Goal: Transaction & Acquisition: Purchase product/service

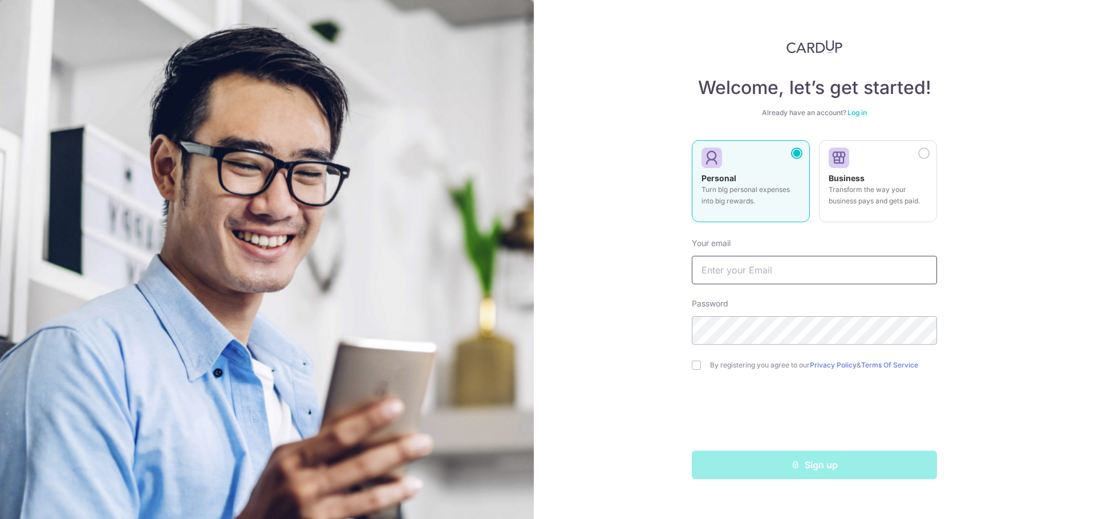
click at [746, 272] on input "text" at bounding box center [814, 270] width 245 height 29
type input "[EMAIL_ADDRESS][DOMAIN_NAME]"
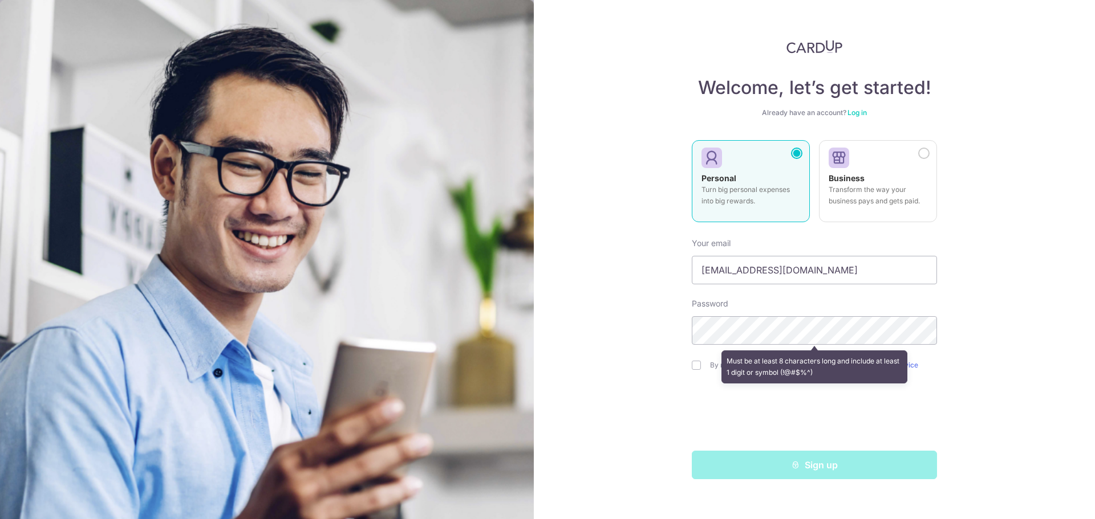
click at [647, 326] on div "Welcome, let’s get started! Already have an account? Log in Personal Turn big p…" at bounding box center [814, 259] width 561 height 519
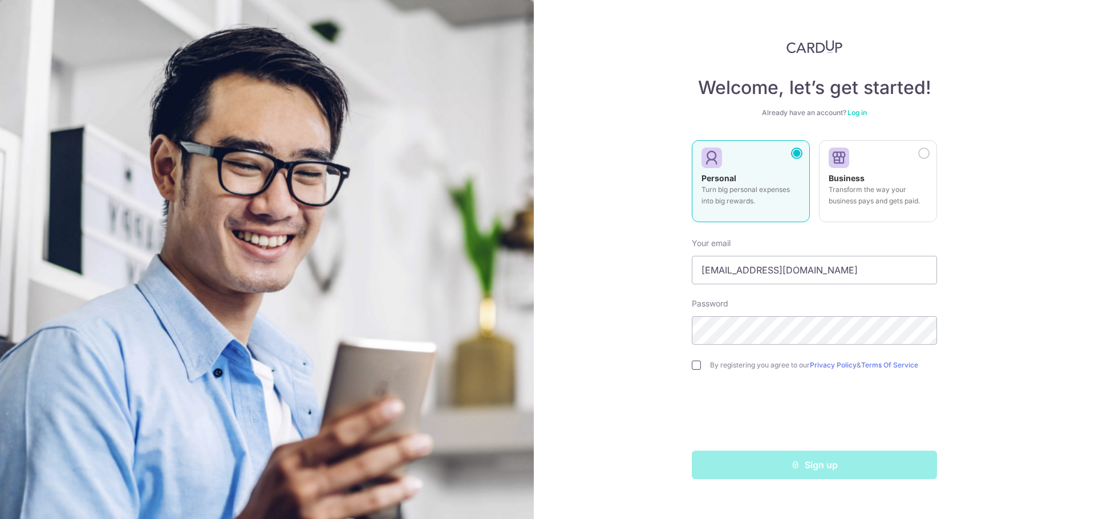
click at [700, 365] on input "checkbox" at bounding box center [696, 365] width 9 height 9
checkbox input "true"
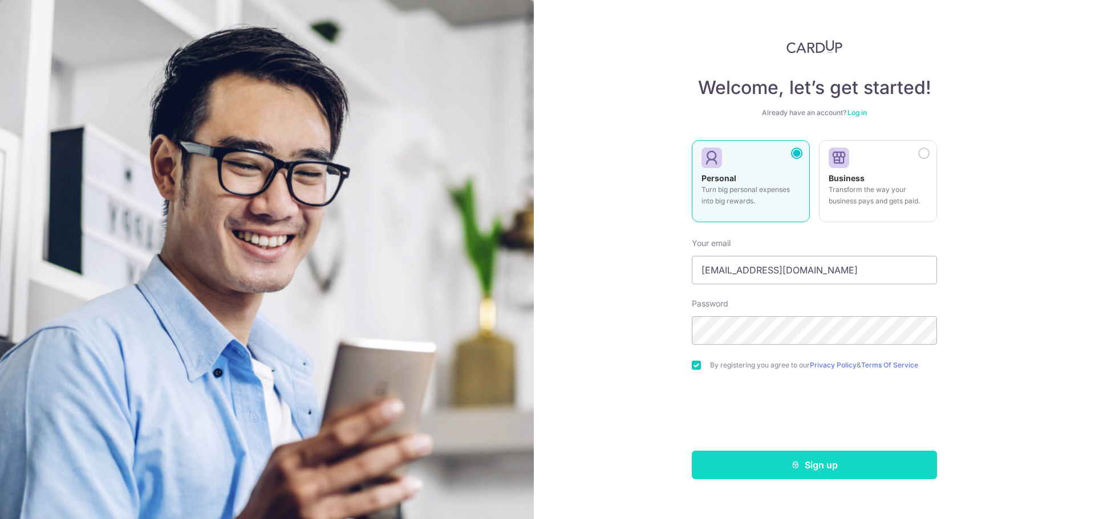
click at [779, 468] on button "Sign up" at bounding box center [814, 465] width 245 height 29
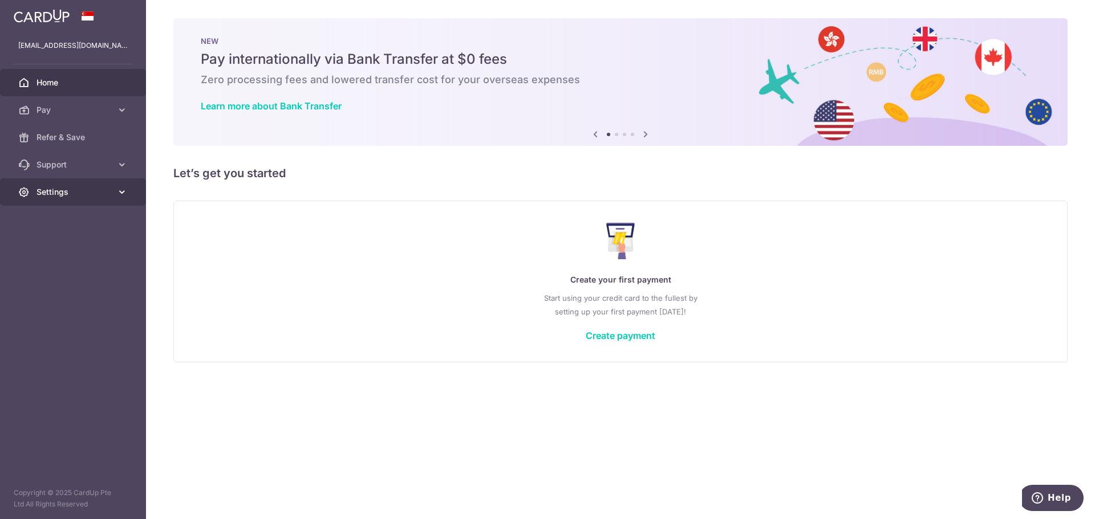
click at [56, 189] on span "Settings" at bounding box center [73, 191] width 75 height 11
click at [72, 223] on span "Account" at bounding box center [73, 219] width 75 height 11
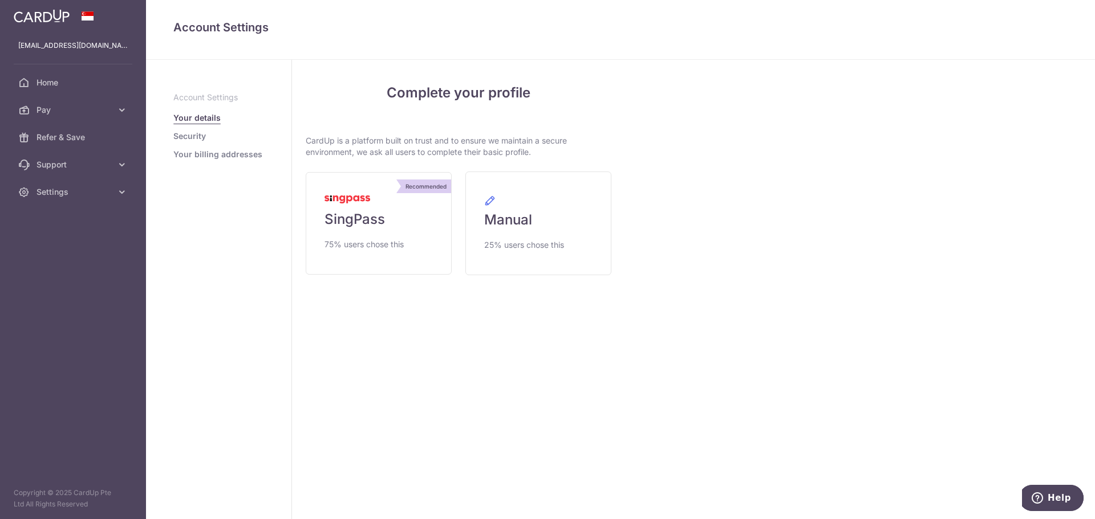
click at [205, 137] on link "Security" at bounding box center [189, 136] width 33 height 11
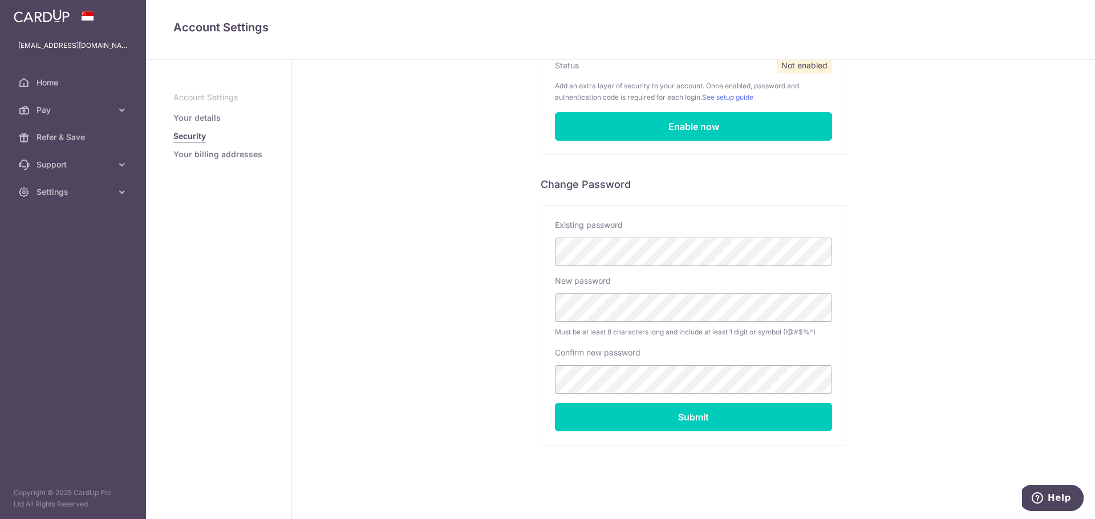
scroll to position [124, 0]
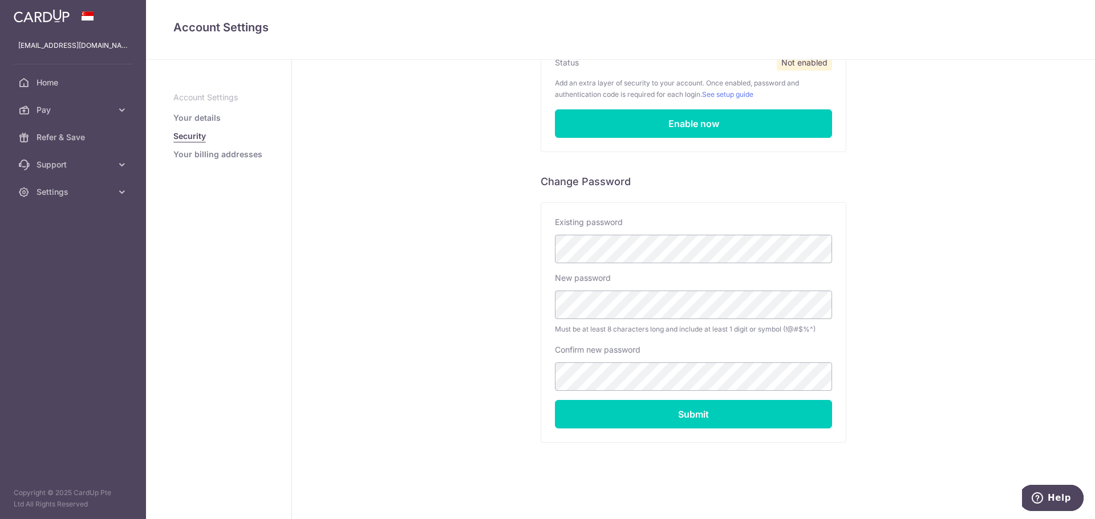
click at [222, 152] on link "Your billing addresses" at bounding box center [217, 154] width 89 height 11
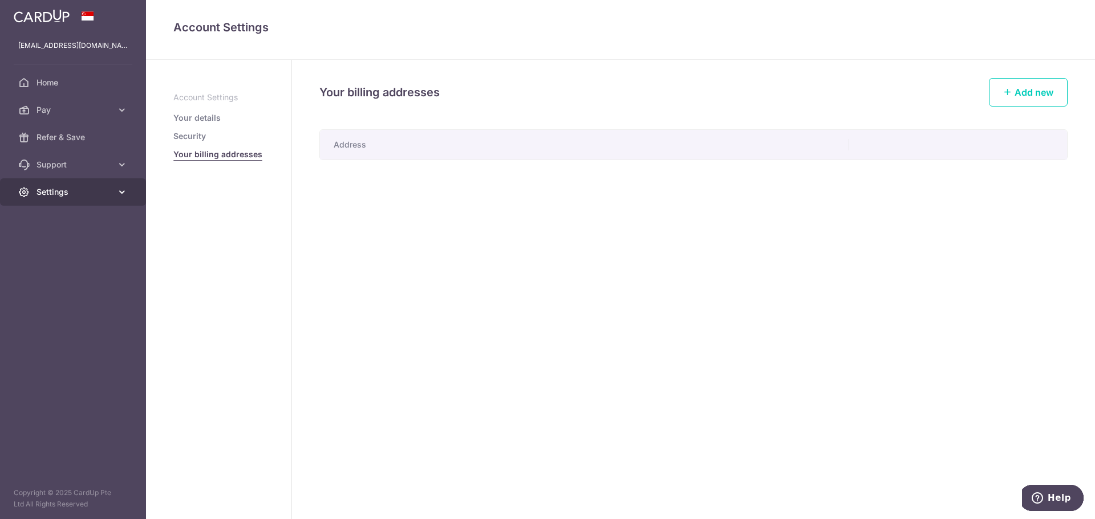
click at [60, 183] on link "Settings" at bounding box center [73, 191] width 146 height 27
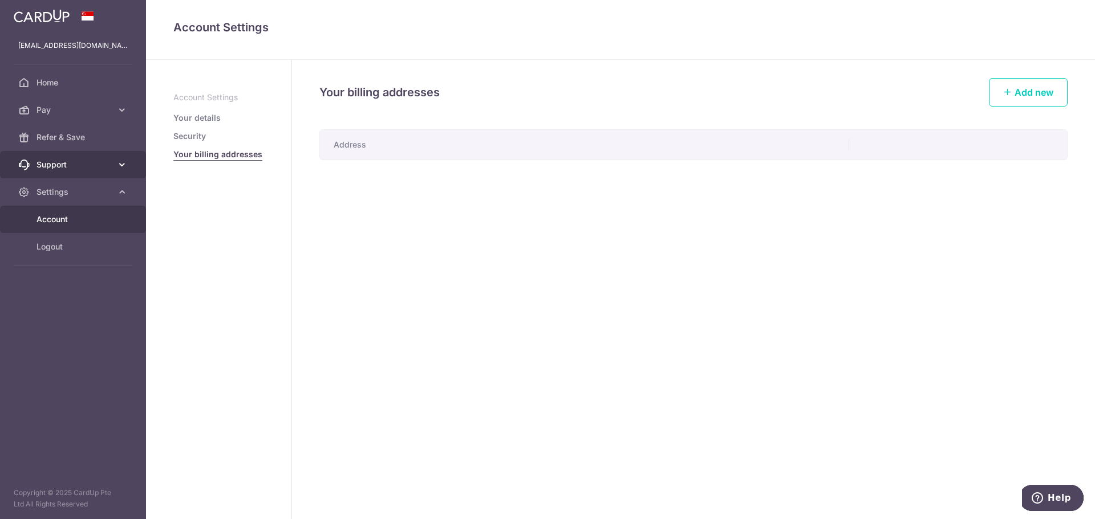
click at [67, 166] on span "Support" at bounding box center [73, 164] width 75 height 11
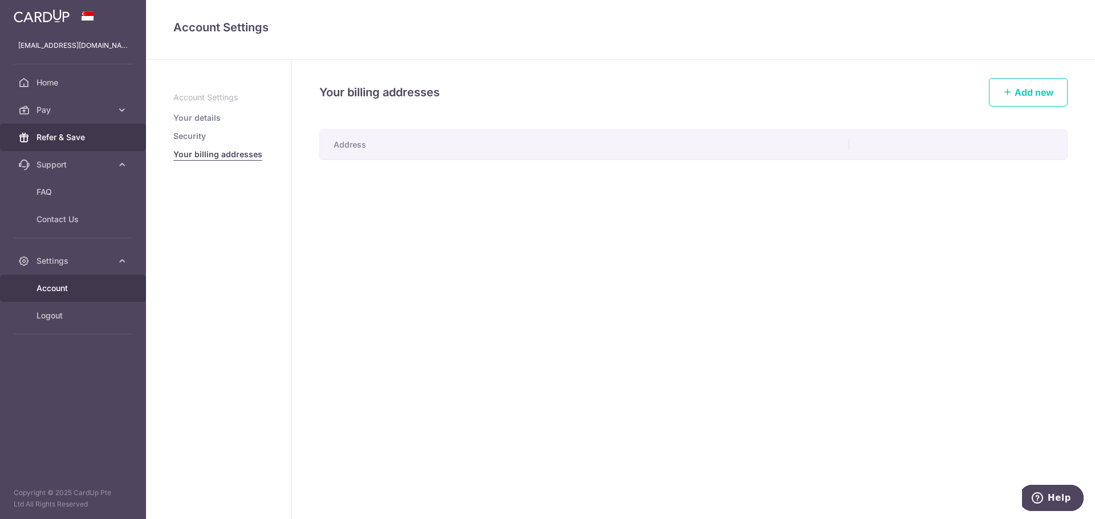
click at [71, 137] on span "Refer & Save" at bounding box center [73, 137] width 75 height 11
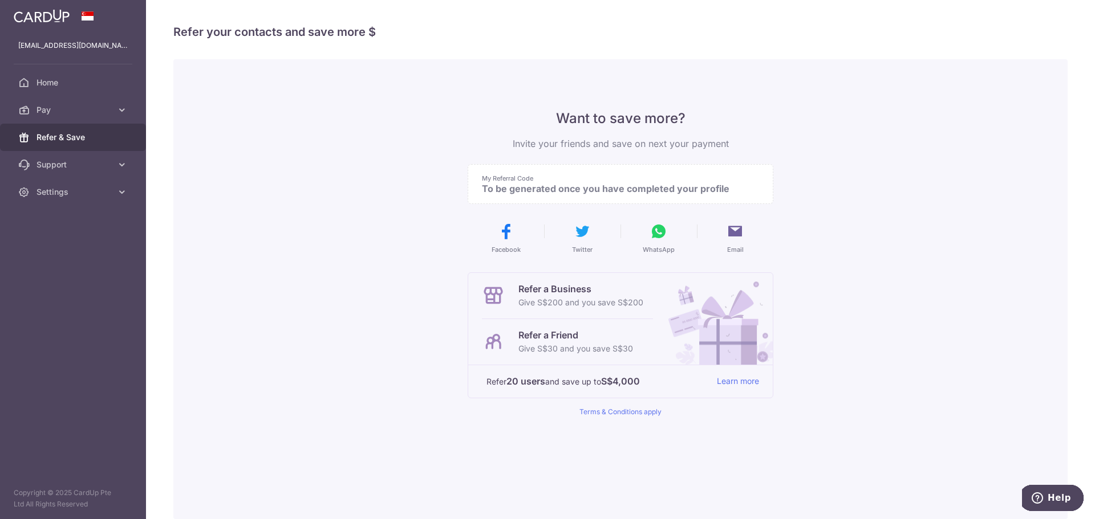
click at [535, 339] on p "Refer a Friend" at bounding box center [575, 335] width 115 height 14
click at [51, 103] on link "Pay" at bounding box center [73, 109] width 146 height 27
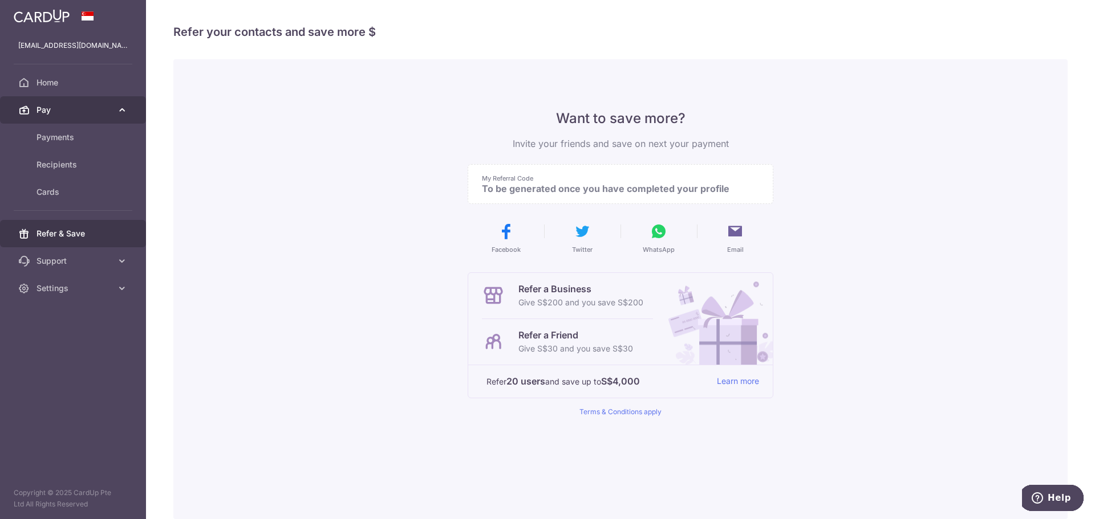
click at [51, 103] on link "Pay" at bounding box center [73, 109] width 146 height 27
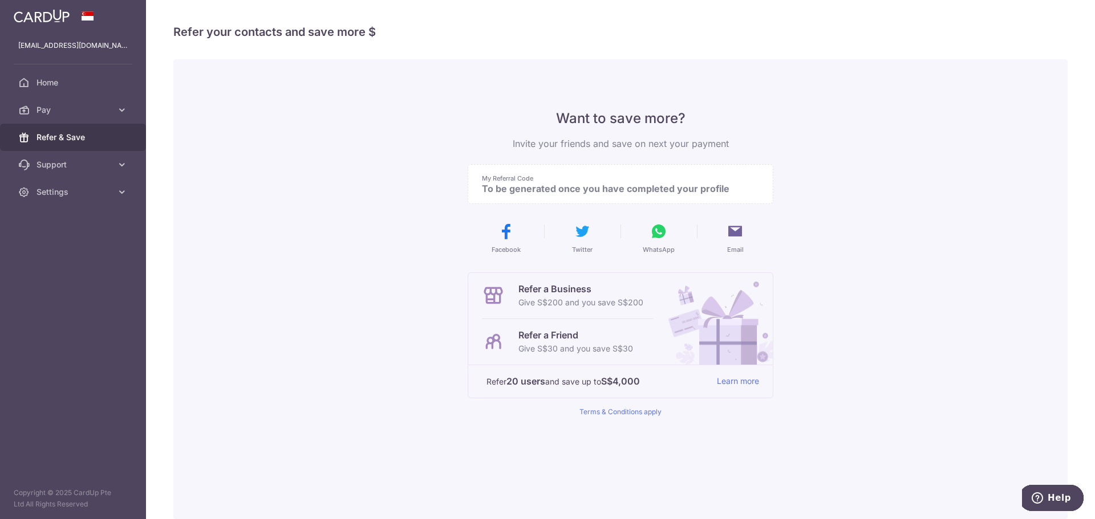
click at [303, 134] on div "Want to save more? Invite your friends and save on next your payment My Referra…" at bounding box center [620, 289] width 894 height 460
click at [111, 198] on link "Settings" at bounding box center [73, 191] width 146 height 27
click at [66, 218] on span "Account" at bounding box center [73, 219] width 75 height 11
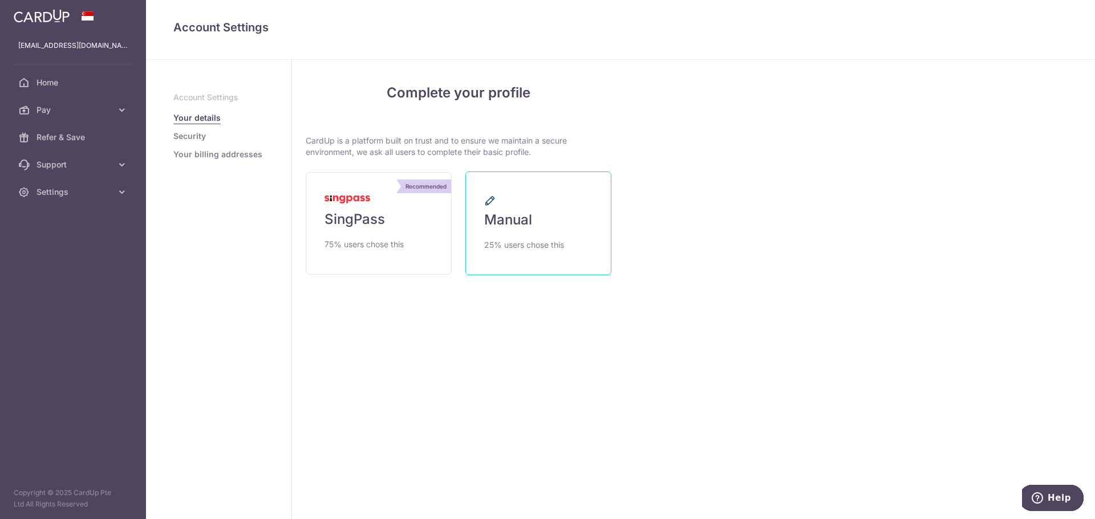
click at [488, 242] on span "25% users chose this" at bounding box center [524, 245] width 80 height 14
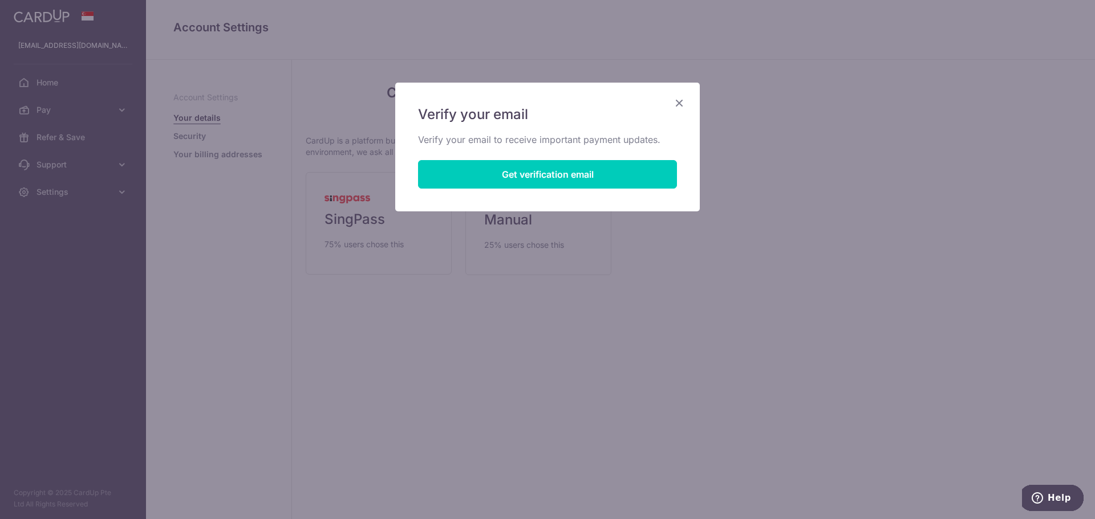
click at [681, 99] on icon "Close" at bounding box center [679, 103] width 14 height 14
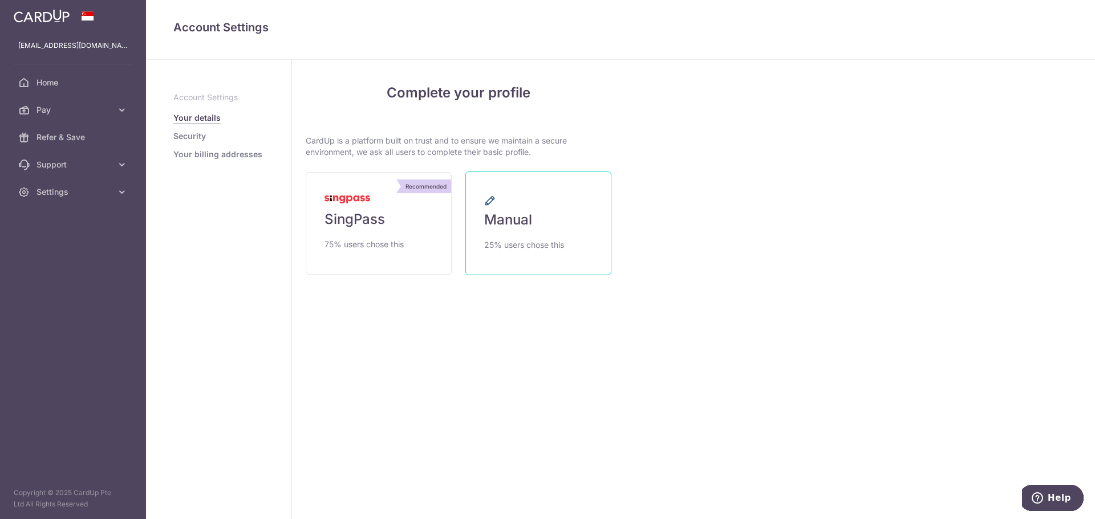
click at [554, 193] on link "Manual 25% users chose this" at bounding box center [538, 224] width 146 height 104
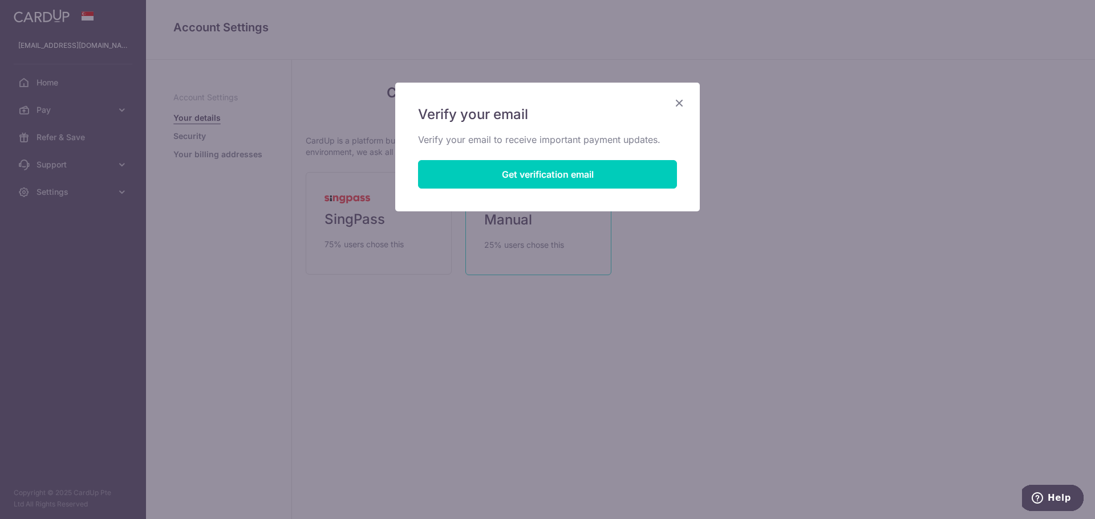
click at [554, 193] on div "Verify your email Verify your email to receive important payment updates. Get v…" at bounding box center [547, 147] width 304 height 129
click at [558, 180] on button "Get verification email" at bounding box center [547, 174] width 259 height 29
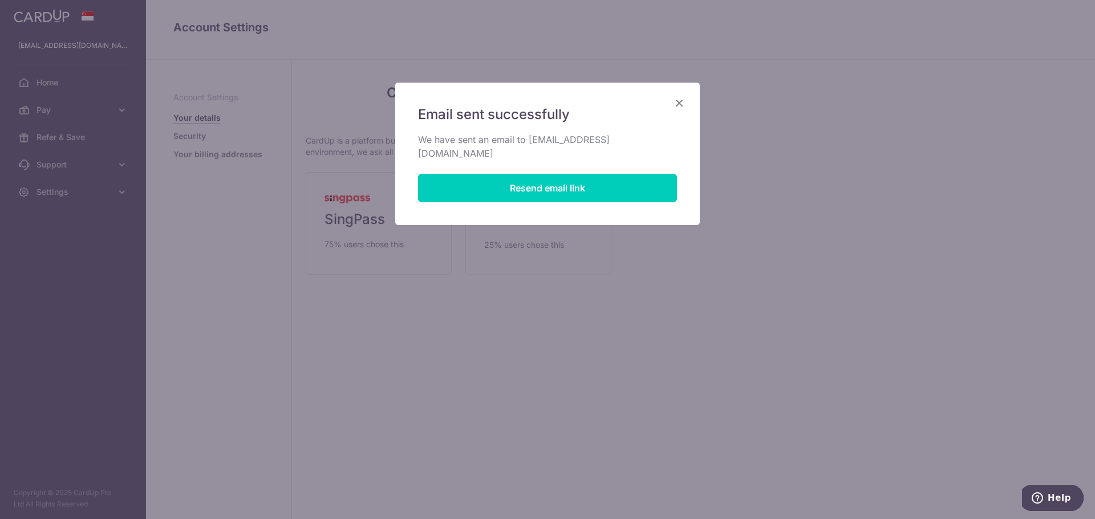
click at [677, 105] on icon "Close" at bounding box center [679, 103] width 14 height 14
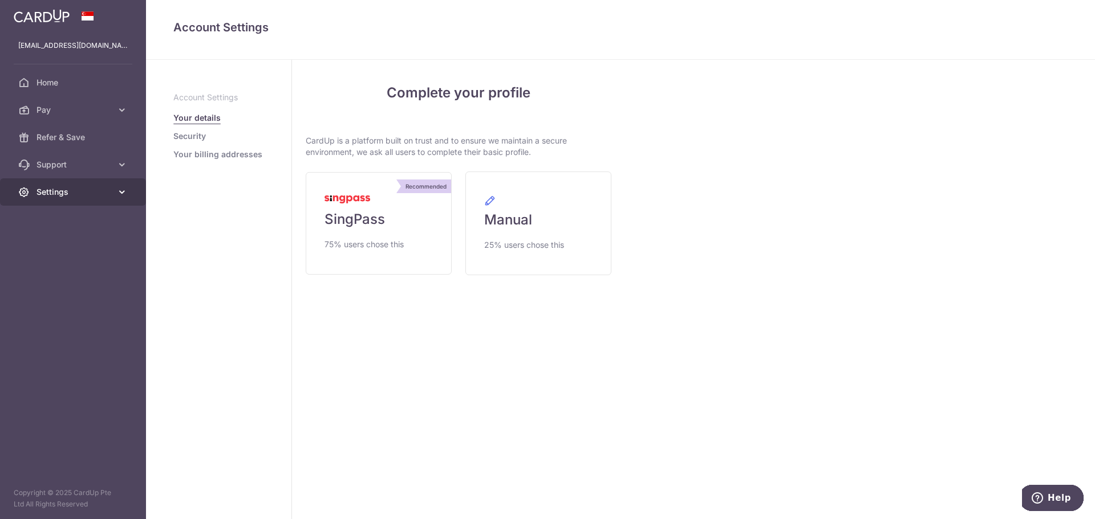
click at [61, 191] on span "Settings" at bounding box center [73, 191] width 75 height 11
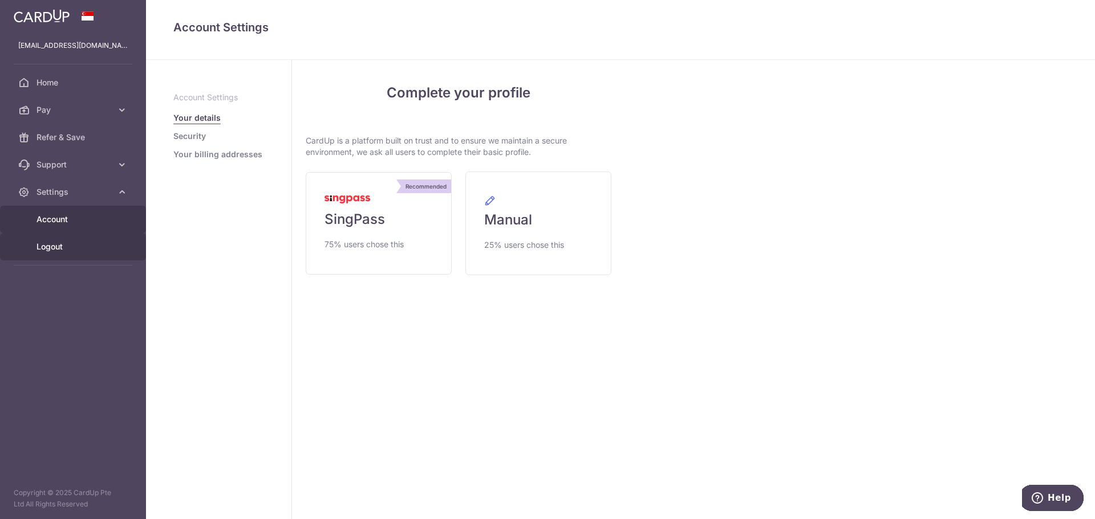
click at [71, 249] on span "Logout" at bounding box center [73, 246] width 75 height 11
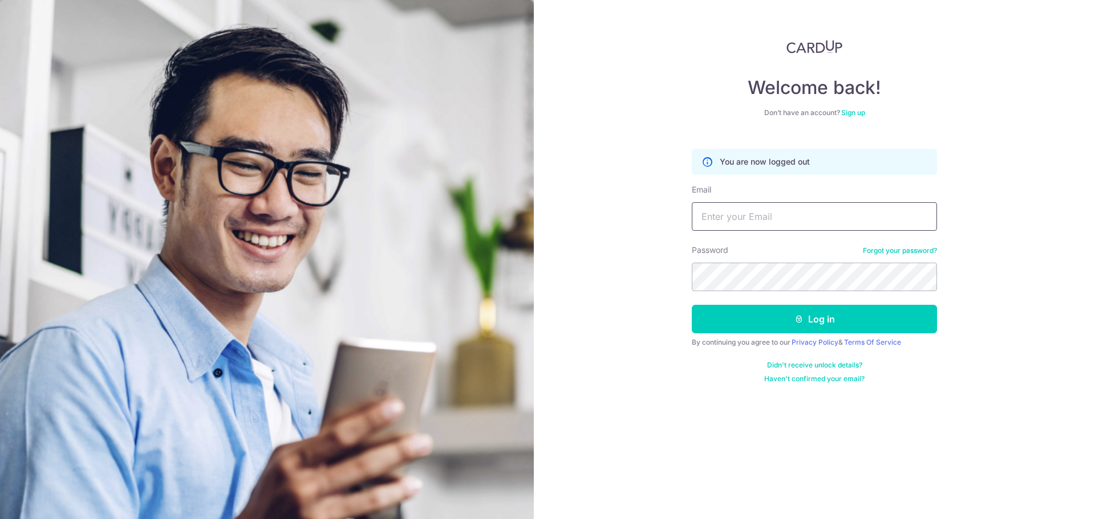
type input "[EMAIL_ADDRESS][DOMAIN_NAME]"
click at [603, 190] on div "Welcome back! Don’t have an account? Sign up You are now logged out Email arthu…" at bounding box center [814, 259] width 561 height 519
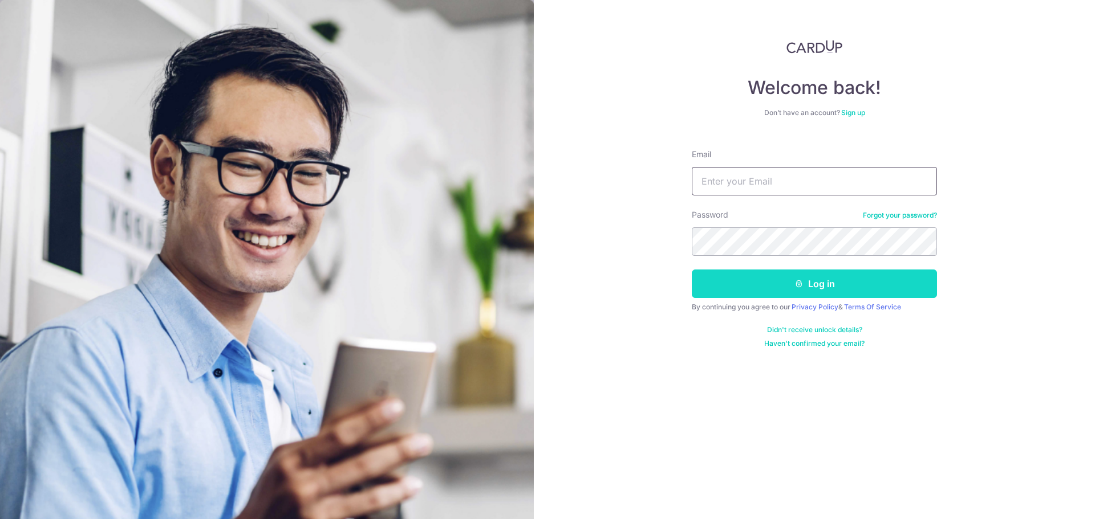
type input "[EMAIL_ADDRESS][DOMAIN_NAME]"
click at [734, 288] on button "Log in" at bounding box center [814, 284] width 245 height 29
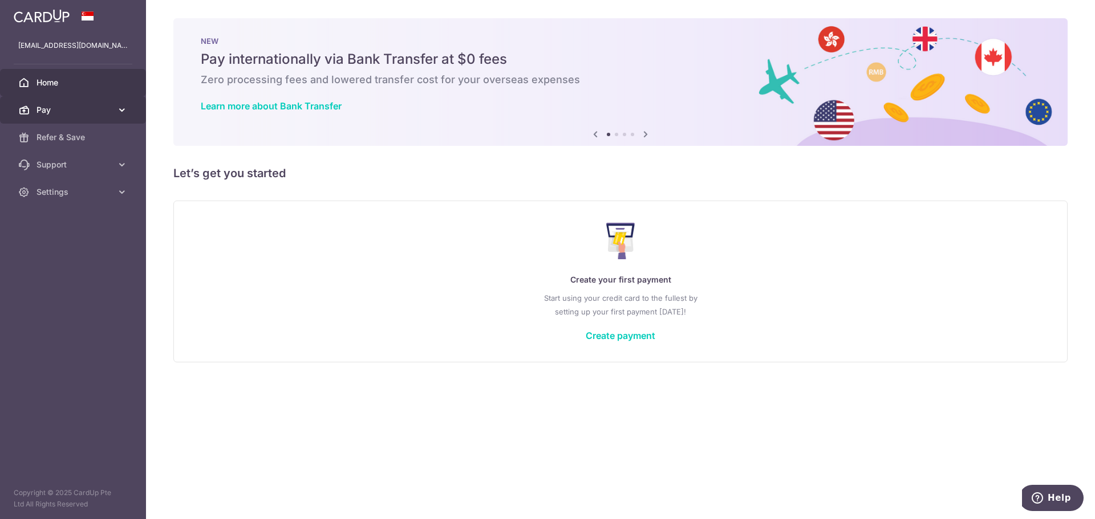
click at [76, 119] on link "Pay" at bounding box center [73, 109] width 146 height 27
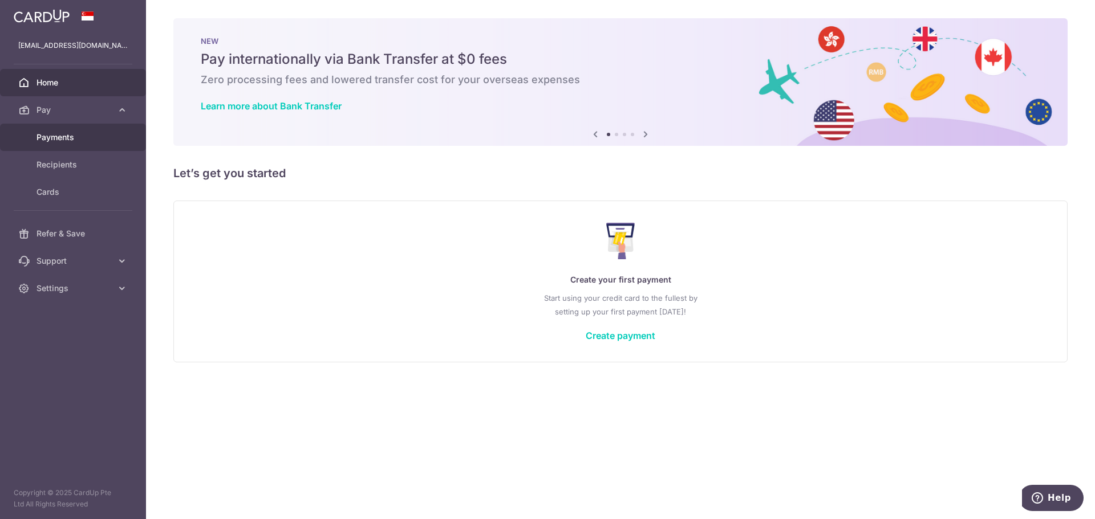
click at [76, 134] on span "Payments" at bounding box center [73, 137] width 75 height 11
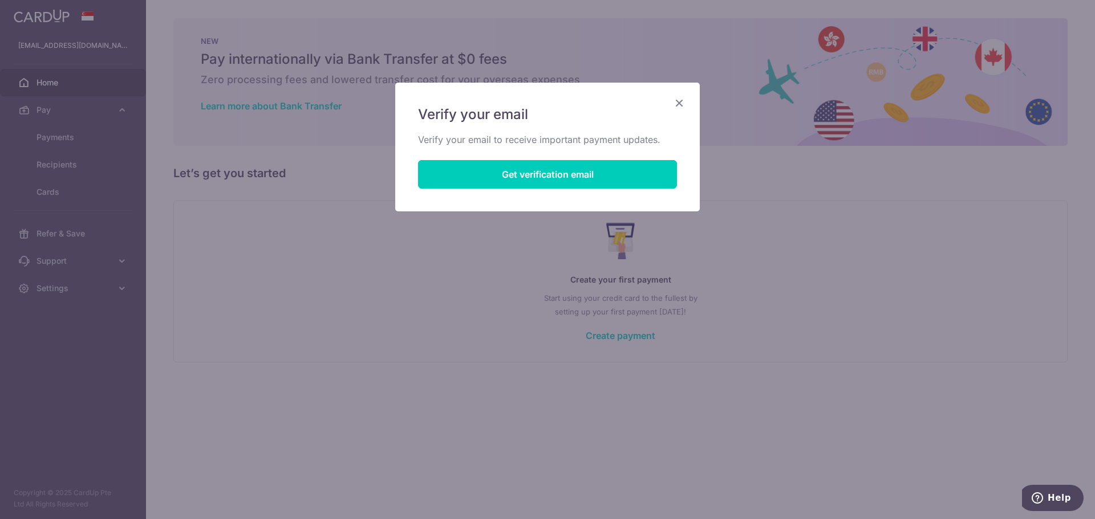
click at [674, 109] on icon "Close" at bounding box center [679, 103] width 14 height 14
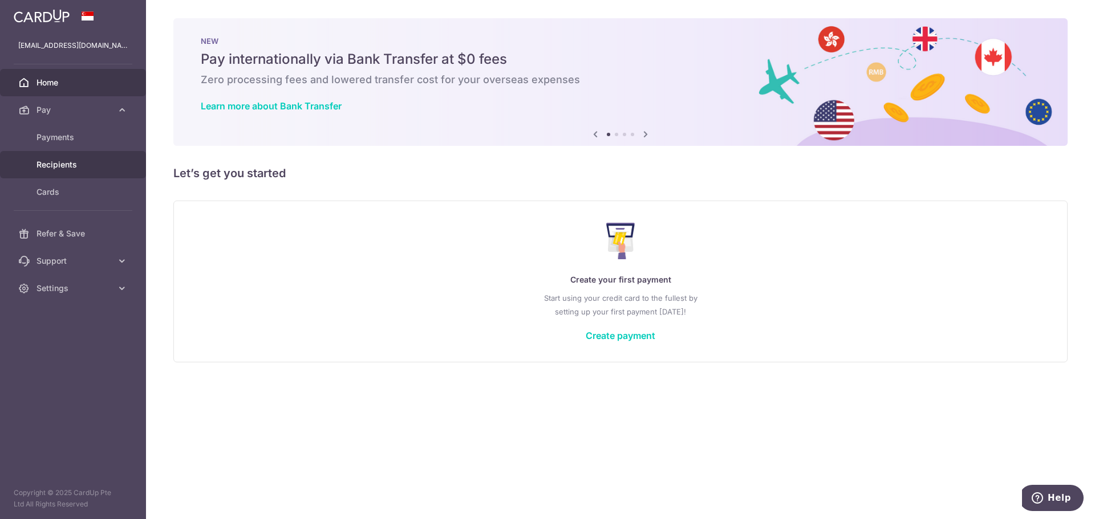
click at [62, 169] on span "Recipients" at bounding box center [73, 164] width 75 height 11
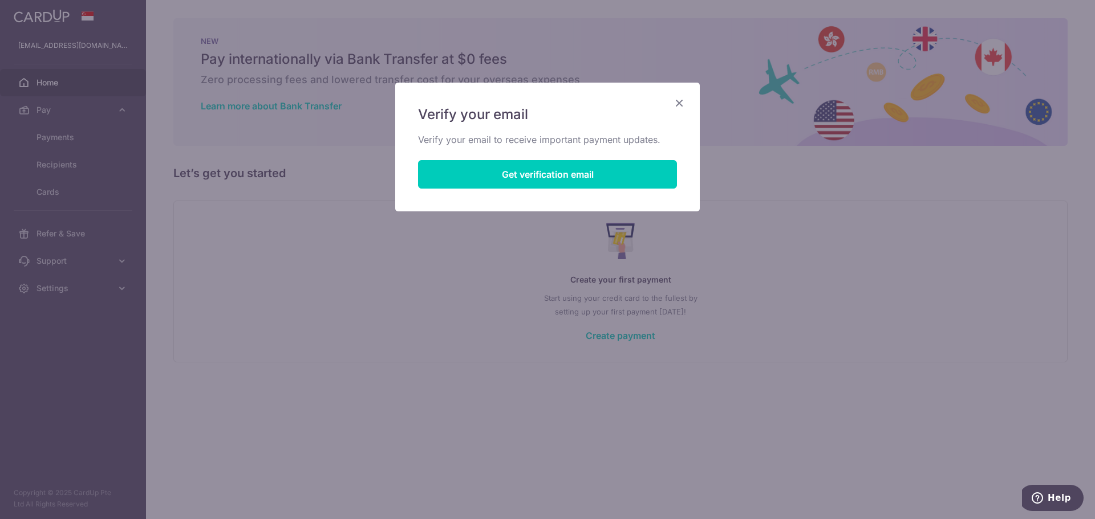
click at [679, 106] on icon "Close" at bounding box center [679, 103] width 14 height 14
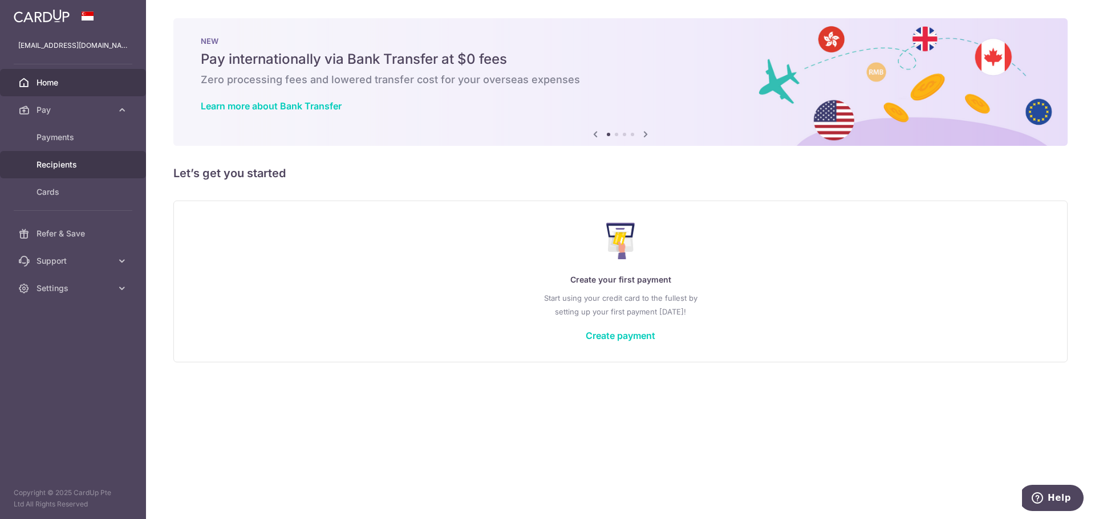
click at [63, 169] on span "Recipients" at bounding box center [73, 164] width 75 height 11
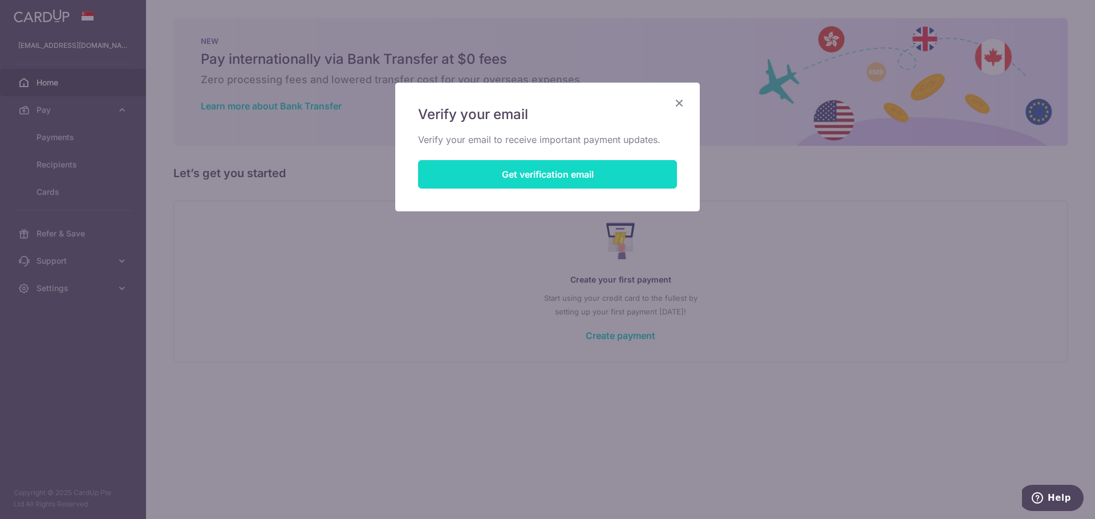
click at [569, 170] on button "Get verification email" at bounding box center [547, 174] width 259 height 29
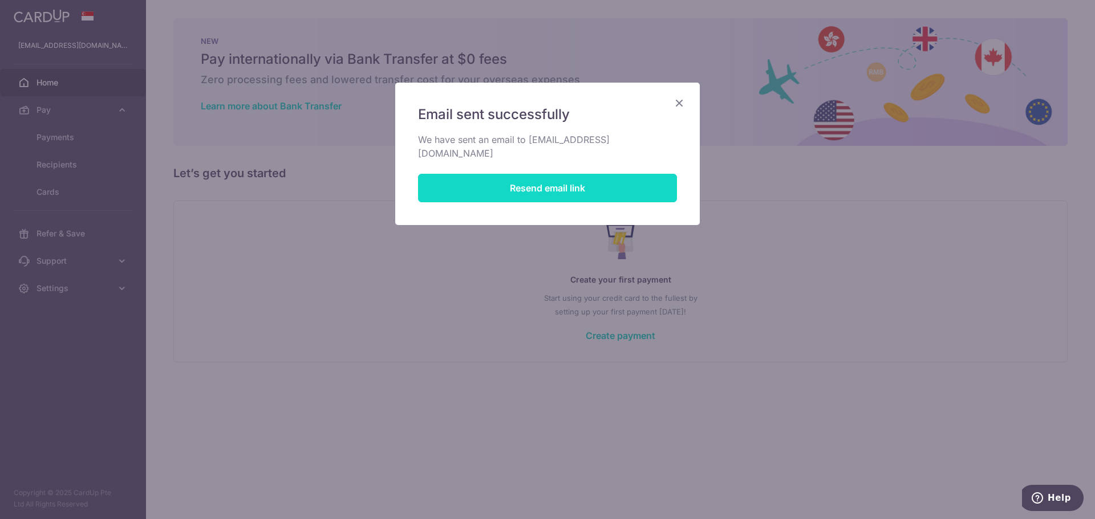
click at [549, 181] on button "Resend email link" at bounding box center [547, 188] width 259 height 29
click at [684, 104] on icon "Close" at bounding box center [679, 103] width 14 height 14
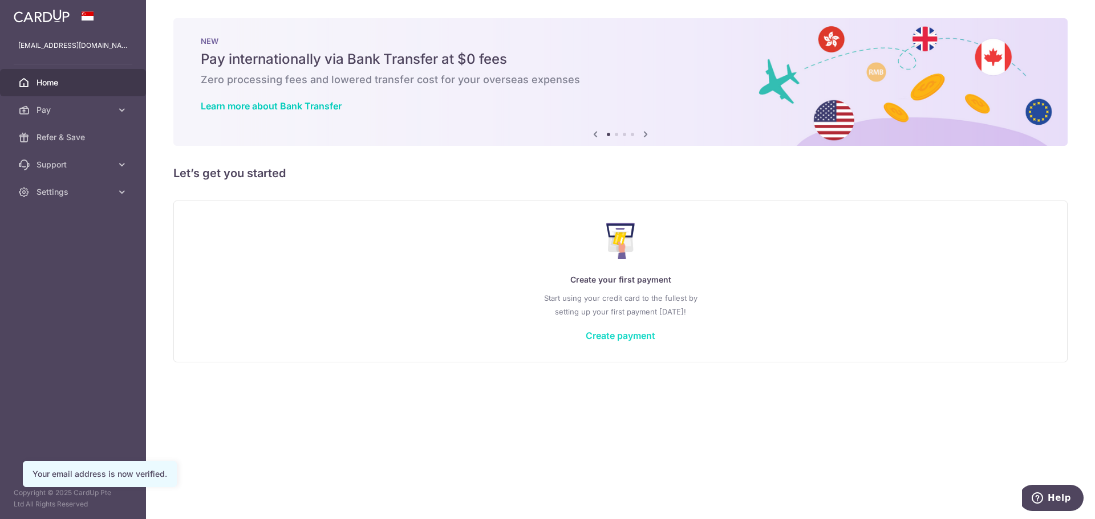
click at [625, 338] on link "Create payment" at bounding box center [621, 335] width 70 height 11
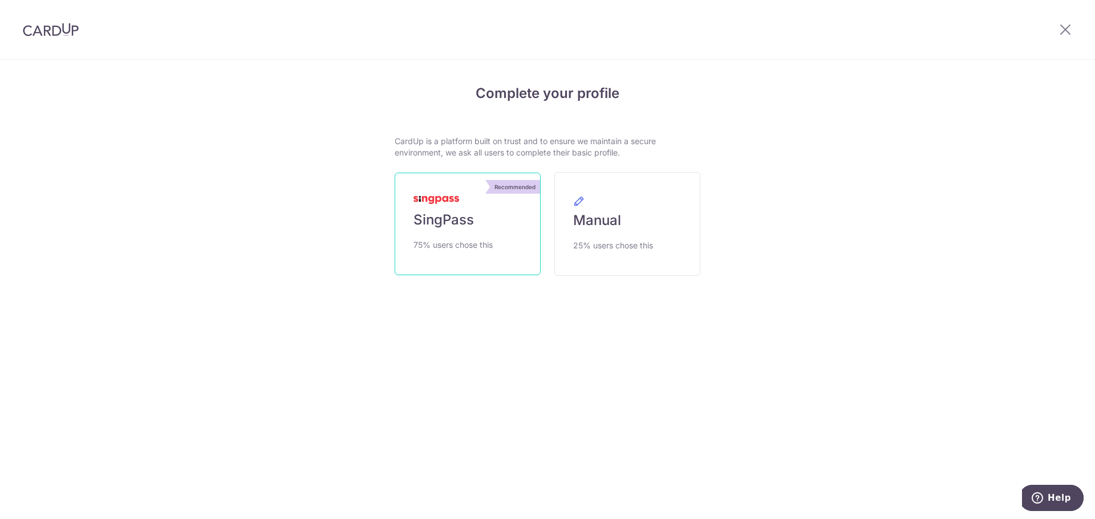
click at [477, 270] on link "Recommended SingPass 75% users chose this" at bounding box center [468, 224] width 146 height 103
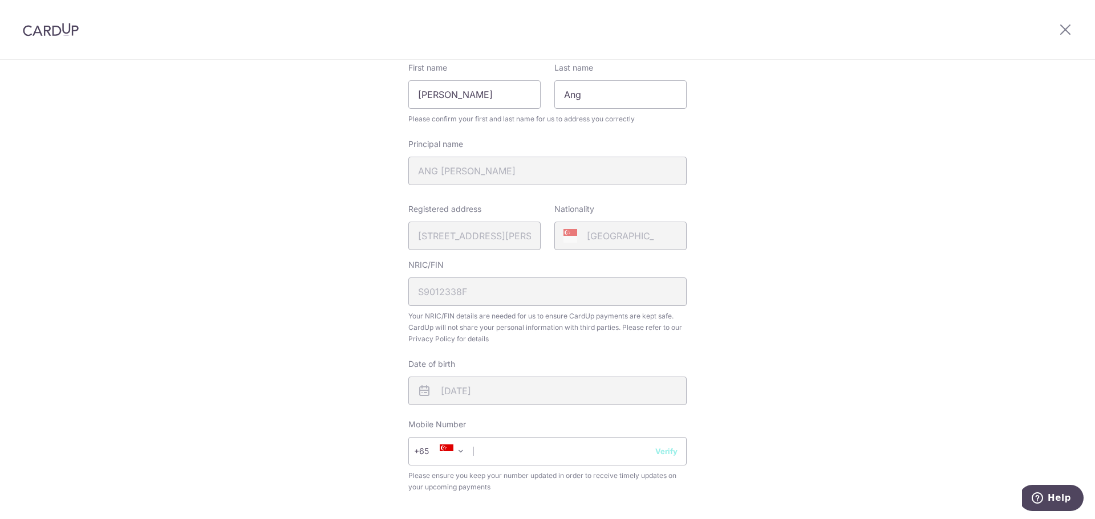
scroll to position [325, 0]
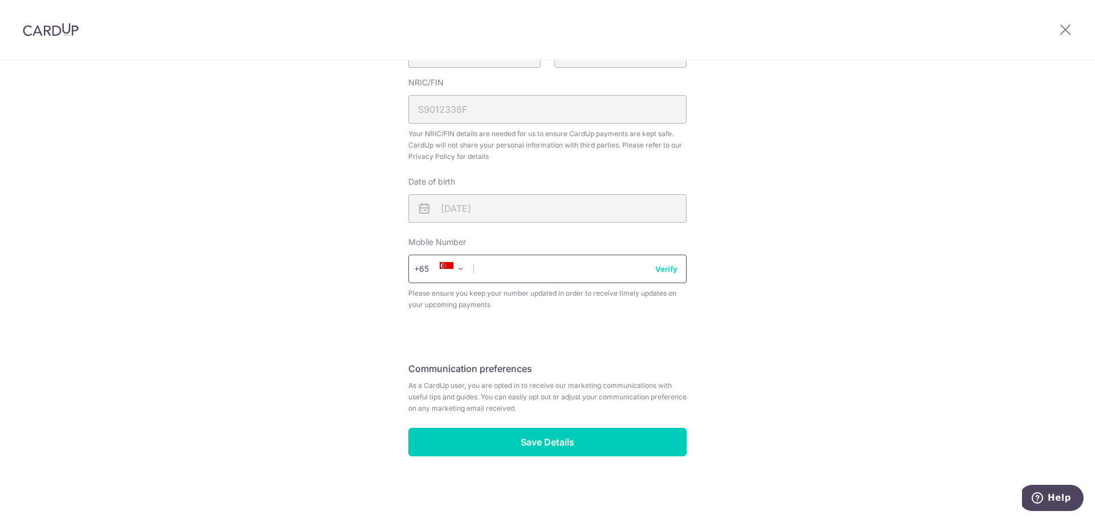
click at [525, 274] on input "text" at bounding box center [547, 269] width 278 height 29
type input "91149375"
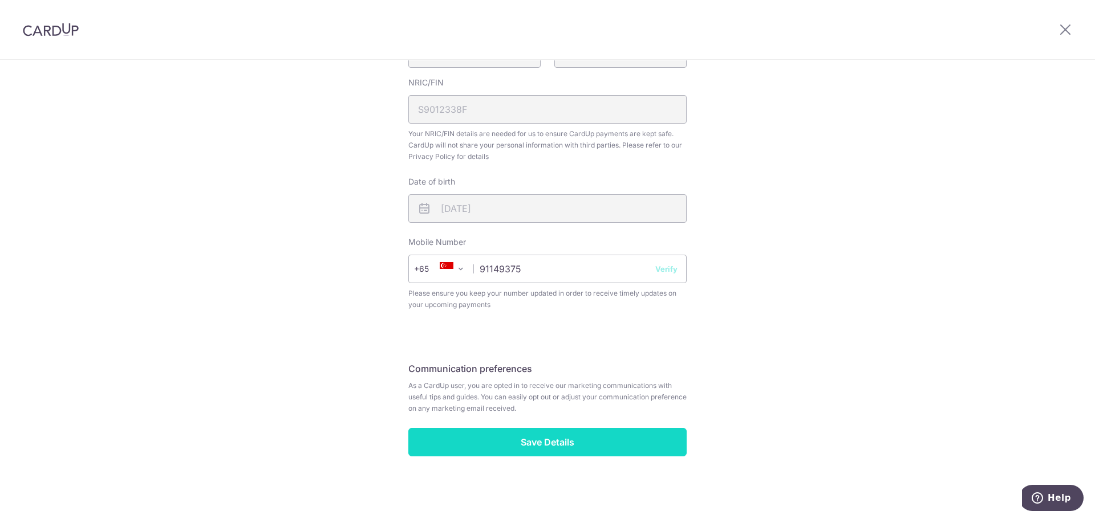
click at [583, 436] on input "Save Details" at bounding box center [547, 442] width 278 height 29
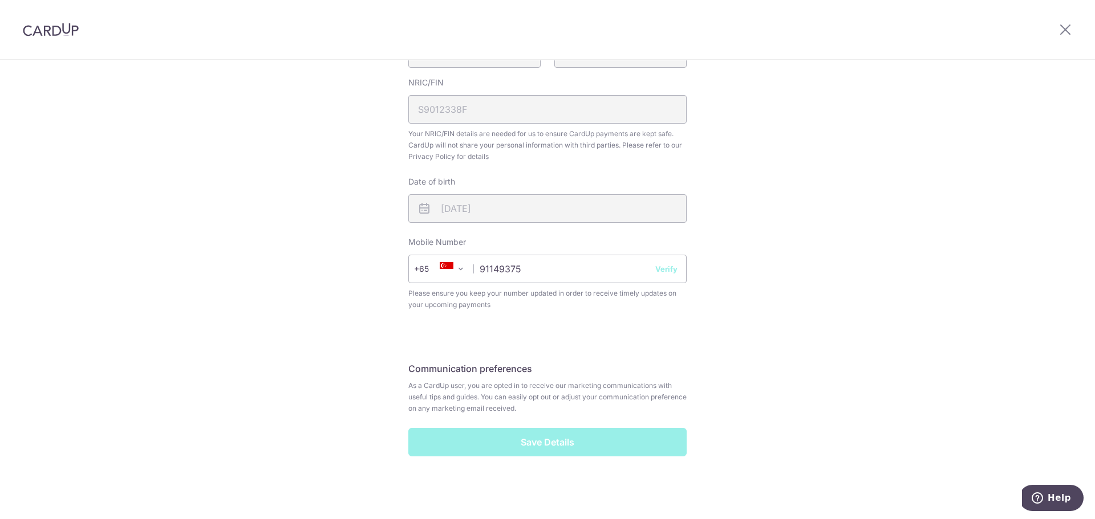
scroll to position [299, 0]
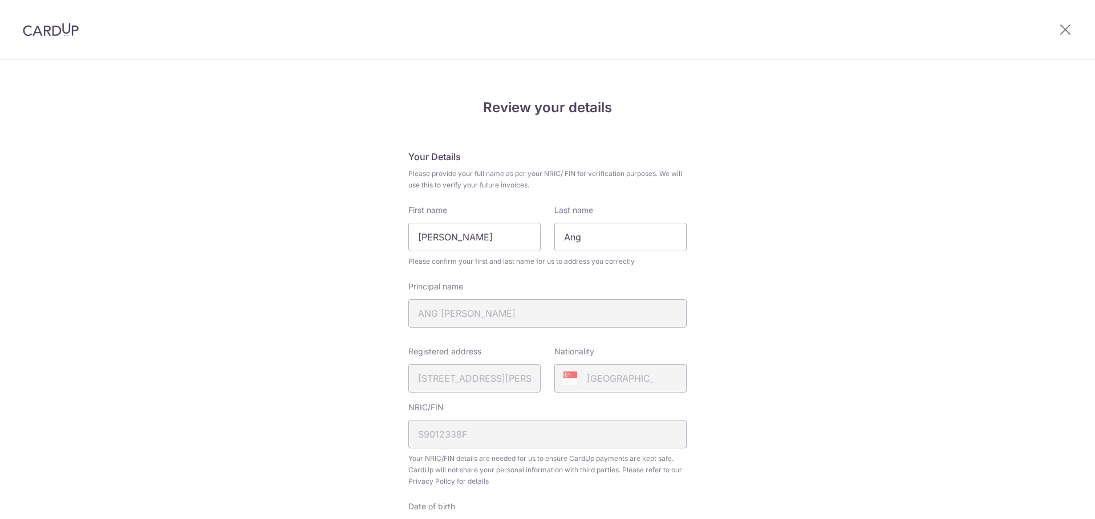
scroll to position [341, 0]
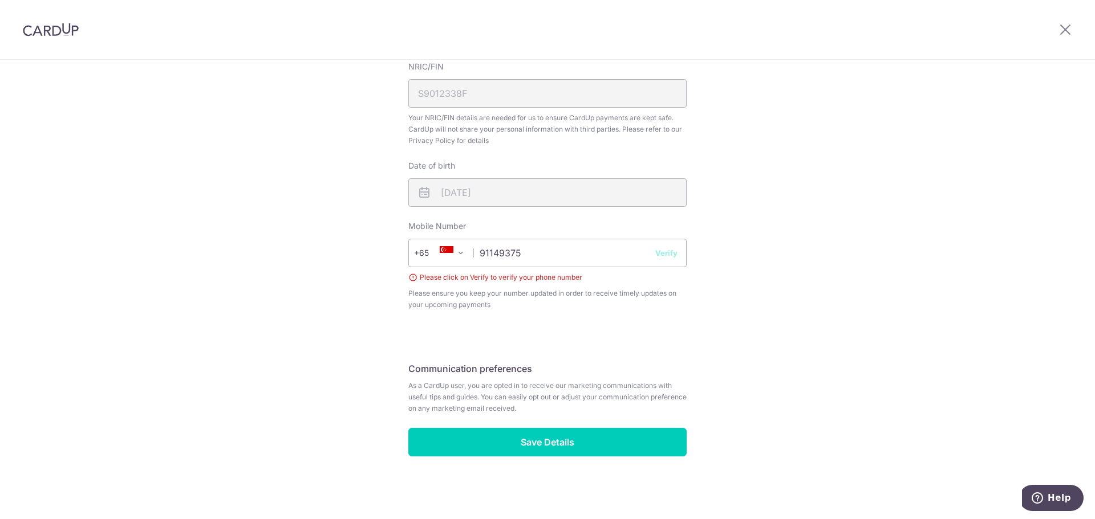
click at [664, 249] on button "Verify" at bounding box center [666, 252] width 22 height 11
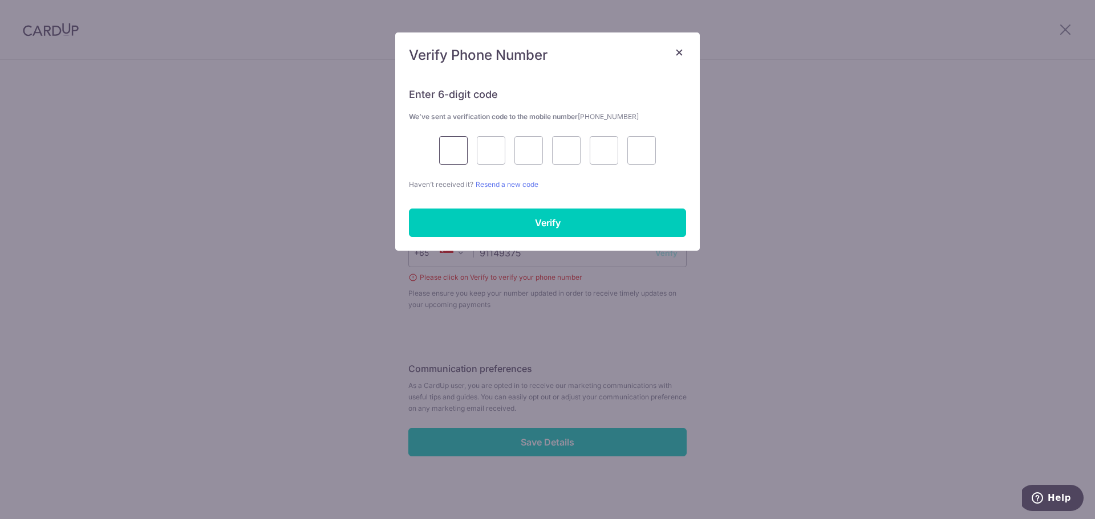
click at [466, 157] on input "text" at bounding box center [453, 150] width 29 height 29
click at [455, 157] on input "text" at bounding box center [453, 150] width 29 height 29
type input "1"
type input "0"
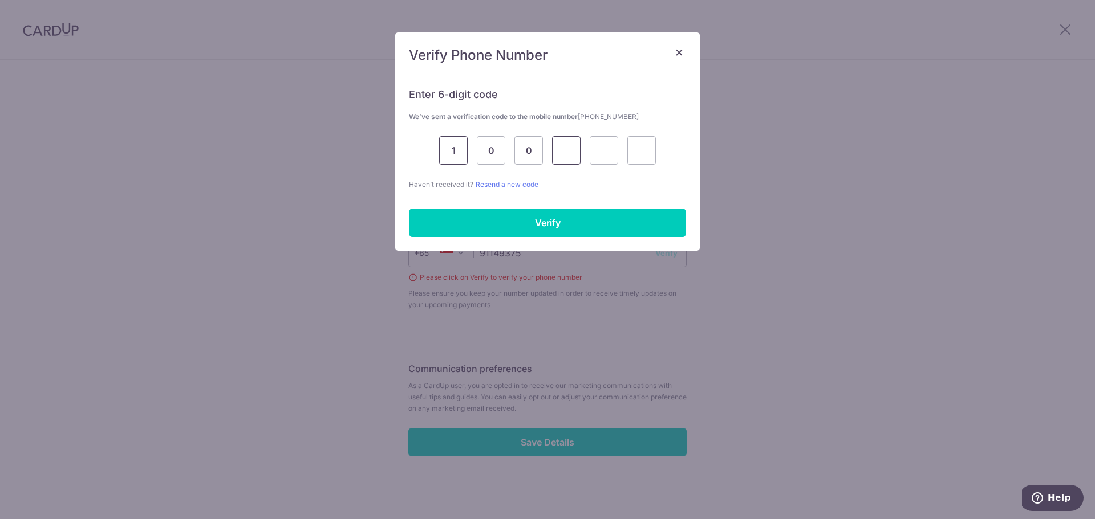
type input "9"
type input "4"
type input "8"
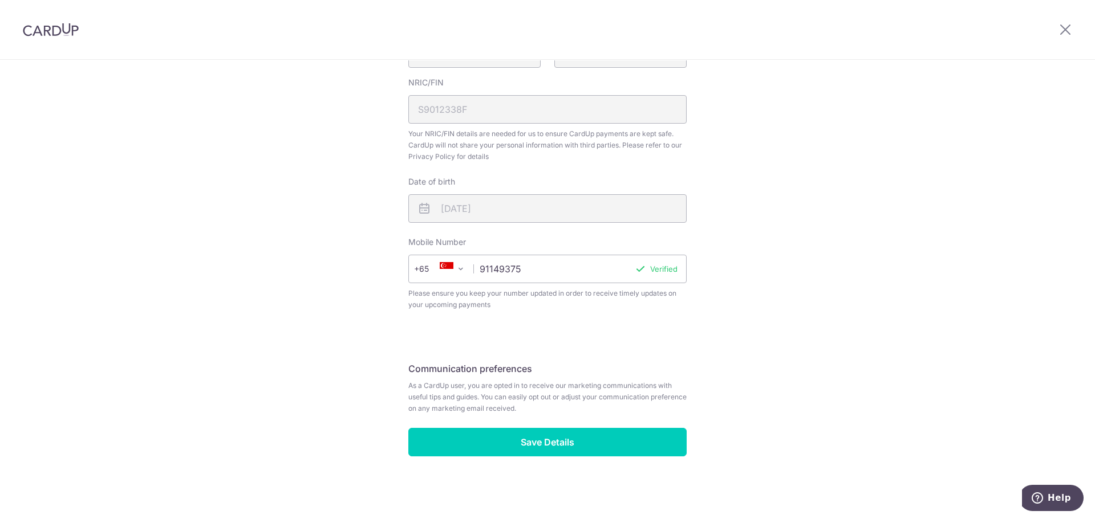
scroll to position [325, 0]
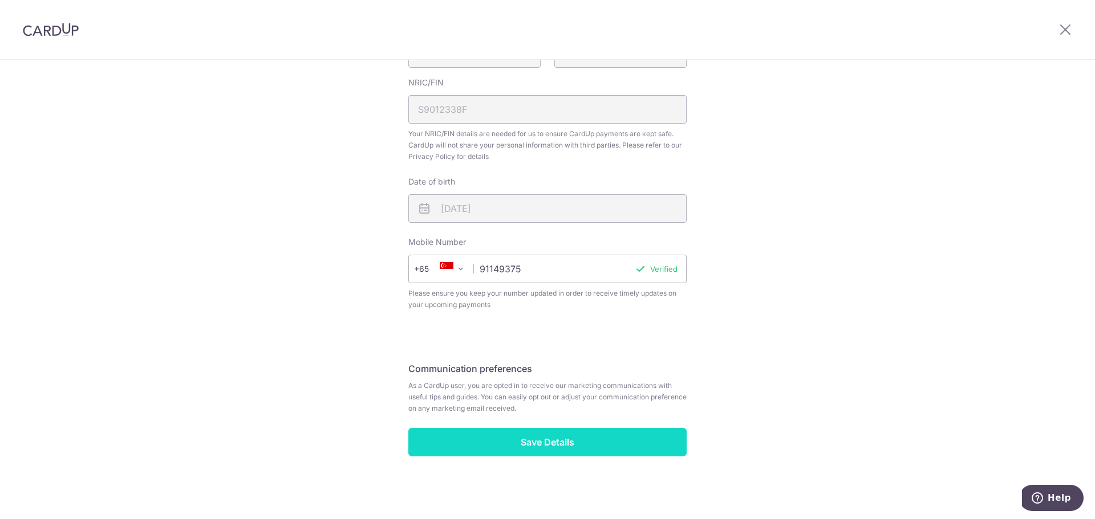
click at [551, 437] on input "Save Details" at bounding box center [547, 442] width 278 height 29
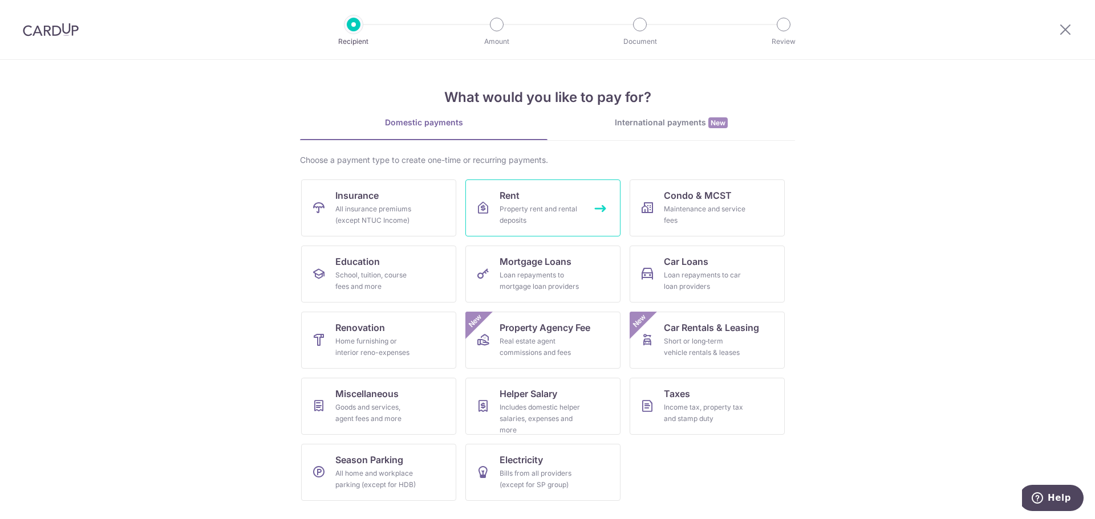
click at [549, 226] on div "Property rent and rental deposits" at bounding box center [541, 215] width 82 height 23
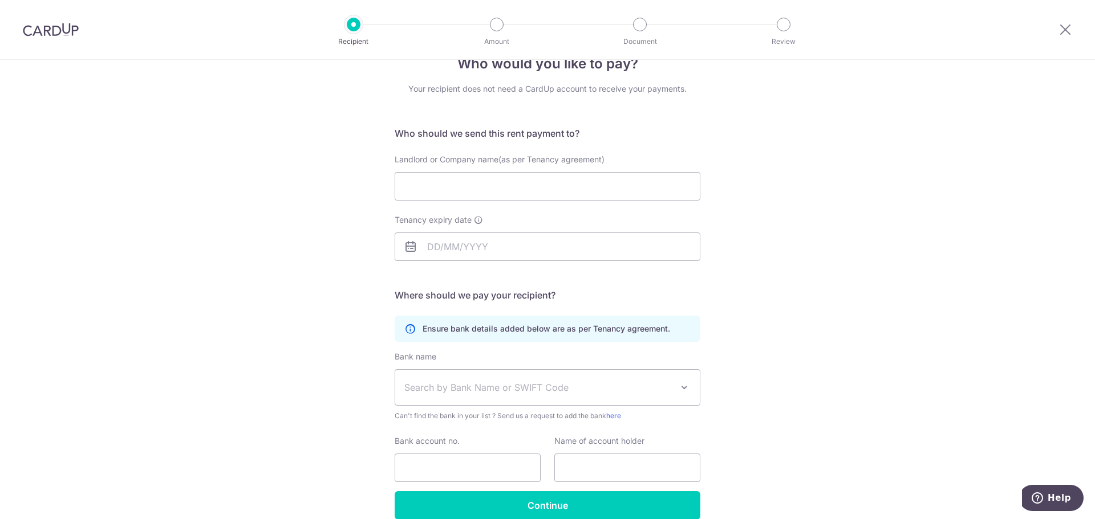
scroll to position [26, 0]
